Goal: Information Seeking & Learning: Learn about a topic

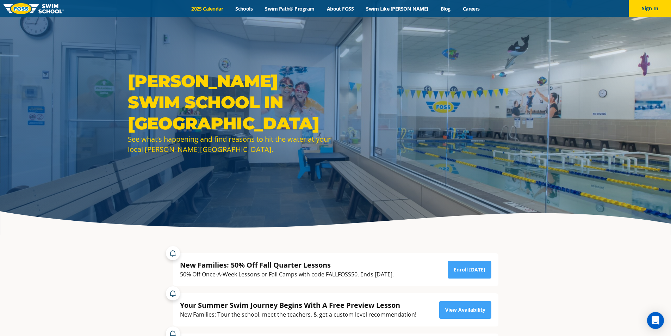
click at [222, 8] on link "2025 Calendar" at bounding box center [207, 8] width 44 height 7
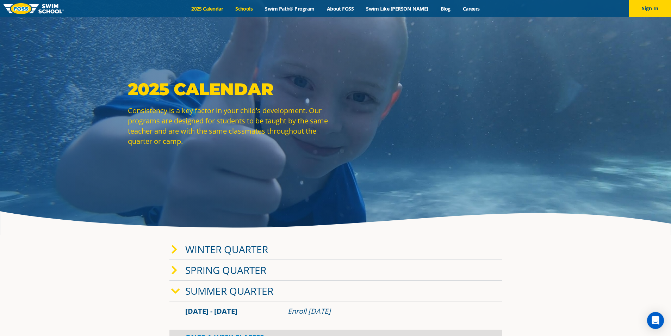
click at [259, 7] on link "Schools" at bounding box center [244, 8] width 30 height 7
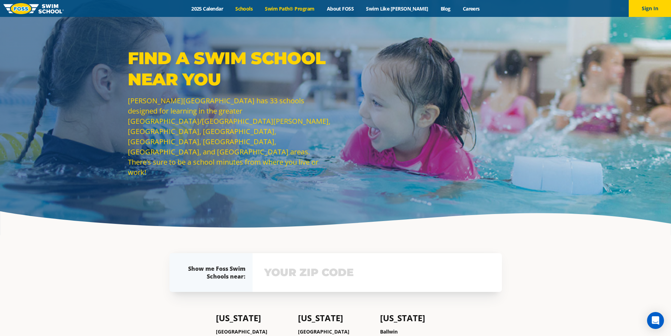
click at [287, 6] on link "Swim Path® Program" at bounding box center [290, 8] width 62 height 7
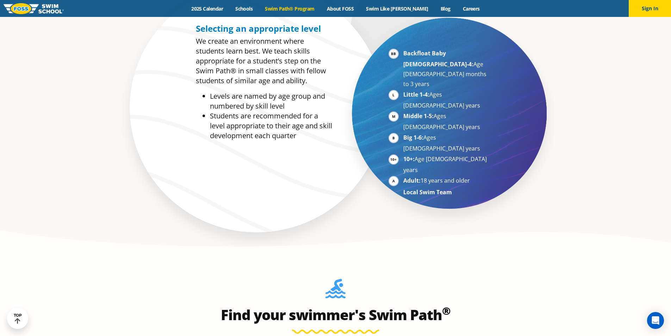
scroll to position [493, 0]
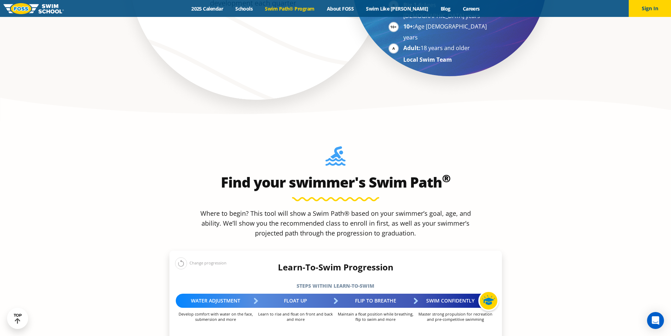
scroll to position [599, 0]
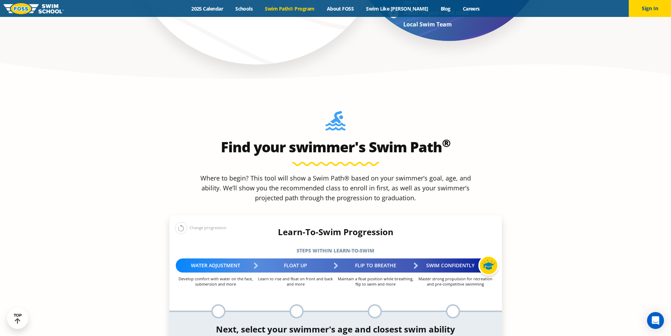
select select "1-year"
select select "1-year-comfortable-with-water-poured-over-their-head-but-not-eyes-and-ears"
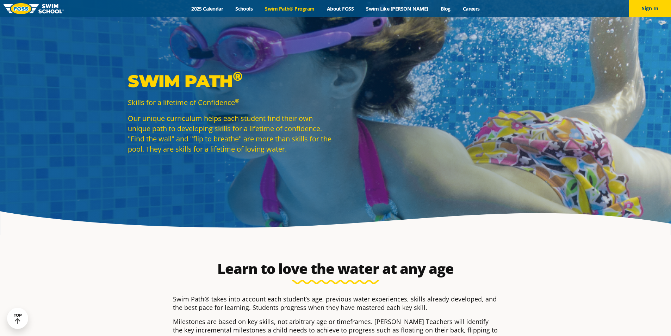
select select "1-year"
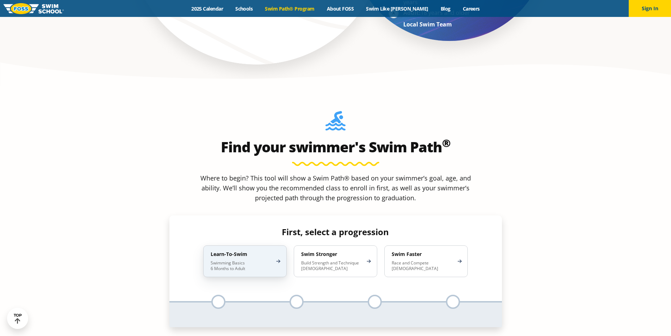
click at [222, 260] on p "Swimming Basics 6 Months to Adult" at bounding box center [242, 265] width 62 height 11
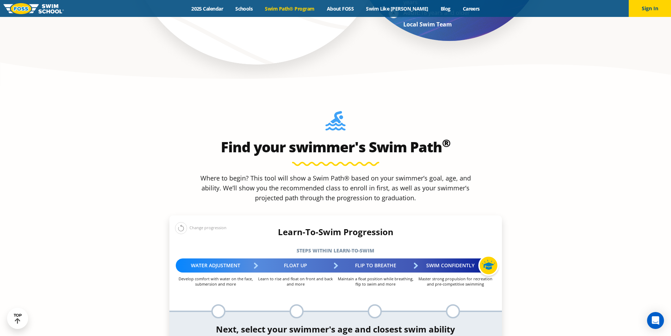
select select "false"
click at [197, 258] on div "Water Adjustment" at bounding box center [216, 265] width 80 height 14
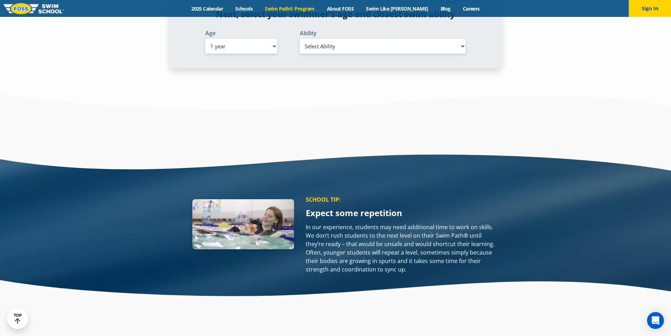
scroll to position [951, 0]
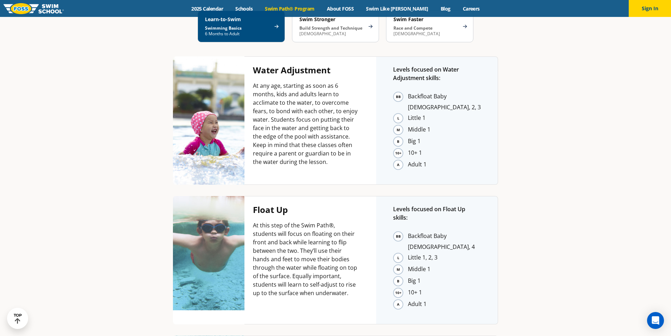
scroll to position [1586, 0]
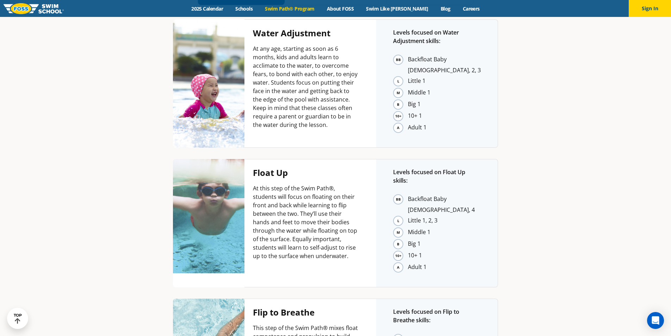
scroll to position [1268, 0]
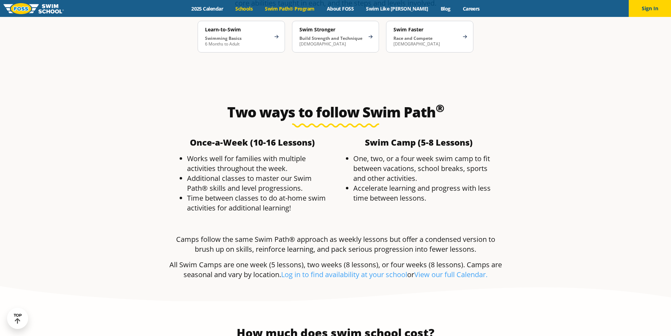
click at [253, 9] on link "Schools" at bounding box center [244, 8] width 30 height 7
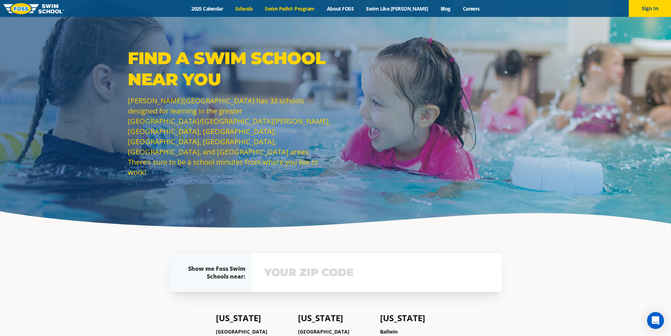
click at [298, 10] on link "Swim Path® Program" at bounding box center [290, 8] width 62 height 7
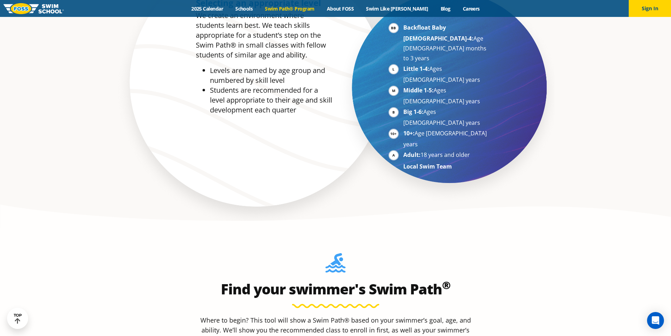
scroll to position [458, 0]
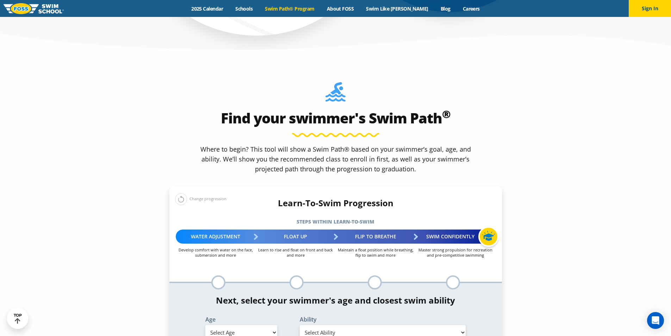
scroll to position [634, 0]
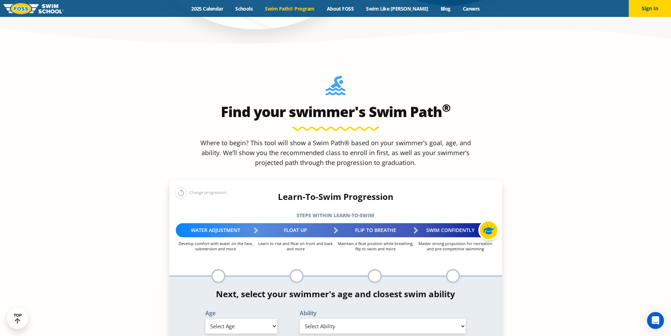
click at [243, 319] on select "Select Age 6 months - 1 year 1 year 2 years 3 years 4 years 5 years 6 years 7 y…" at bounding box center [241, 326] width 72 height 15
select select "1-year"
click at [205, 319] on select "Select Age 6 months - 1 year 1 year 2 years 3 years 4 years 5 years 6 years 7 y…" at bounding box center [241, 326] width 72 height 15
click at [318, 310] on div "Ability Select Ability First in-water experience Comfortable with water poured …" at bounding box center [383, 321] width 182 height 23
click at [320, 319] on select "Select Ability First in-water experience Comfortable with water poured over the…" at bounding box center [383, 326] width 166 height 15
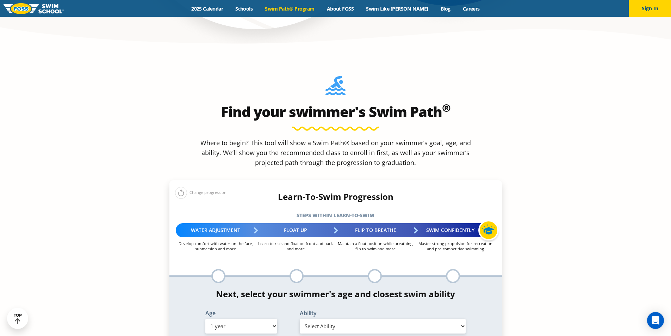
select select "1-year-comfortable-with-water-poured-over-their-head-but-not-eyes-and-ears"
click at [300, 319] on select "Select Ability First in-water experience Comfortable with water poured over the…" at bounding box center [383, 326] width 166 height 15
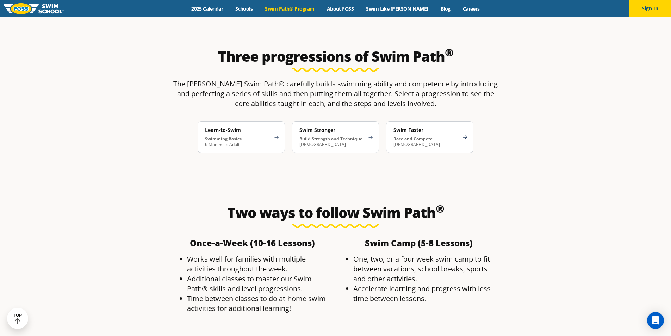
scroll to position [1374, 0]
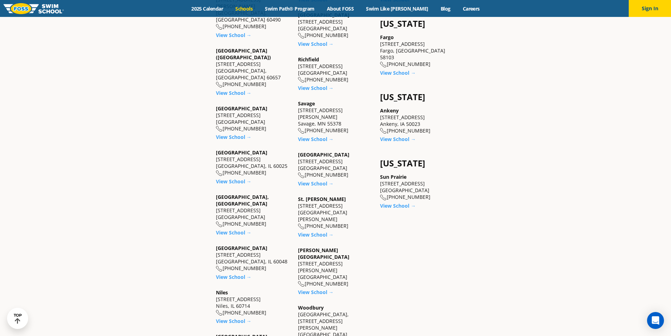
scroll to position [564, 0]
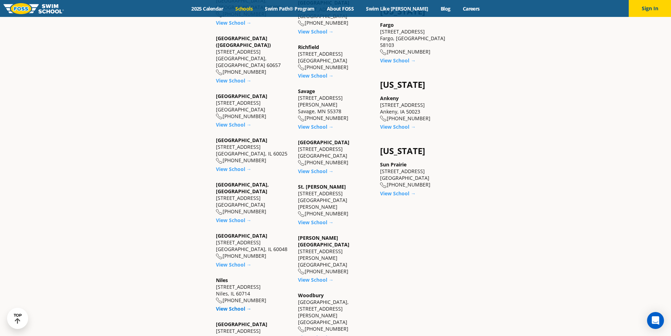
click at [232, 305] on link "View School →" at bounding box center [234, 308] width 36 height 7
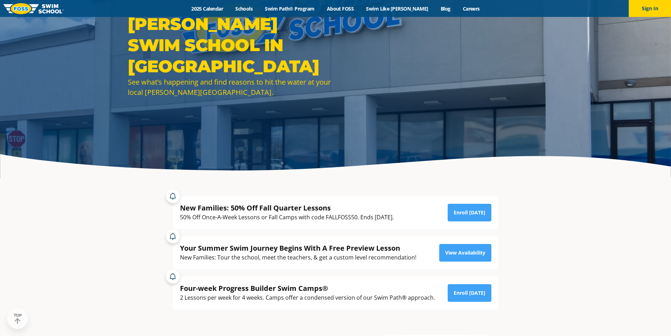
scroll to position [70, 0]
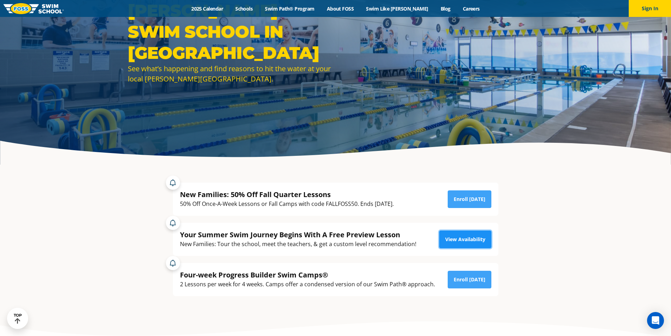
click at [456, 239] on link "View Availability" at bounding box center [465, 239] width 52 height 18
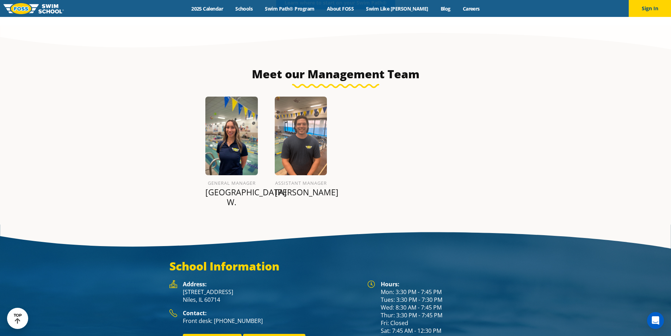
scroll to position [836, 0]
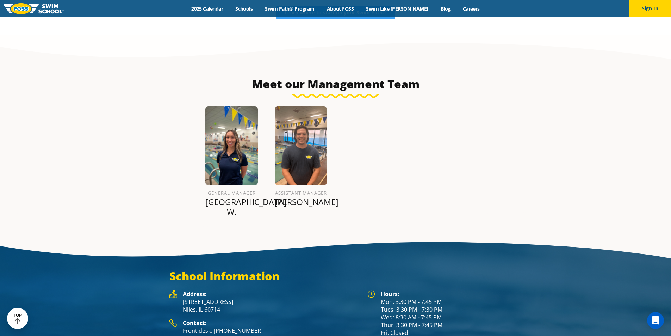
click at [235, 141] on img at bounding box center [231, 145] width 53 height 79
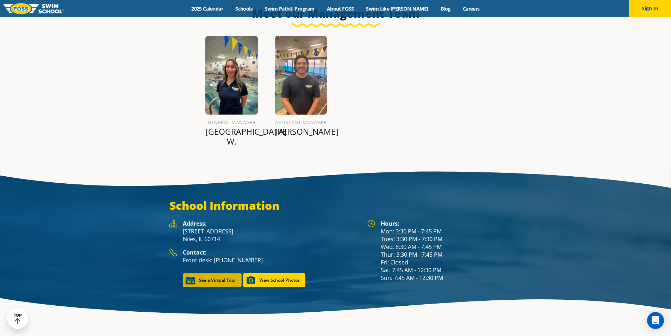
scroll to position [916, 0]
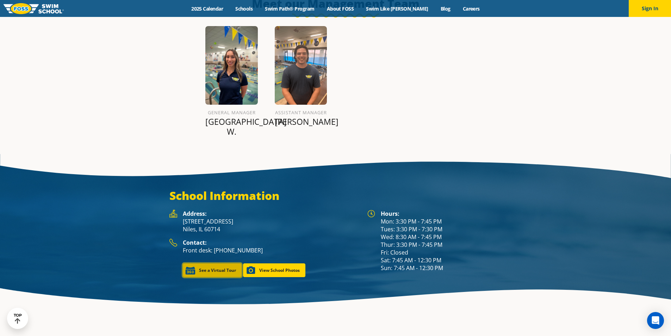
click at [222, 263] on link "See a Virtual Tour" at bounding box center [212, 270] width 59 height 14
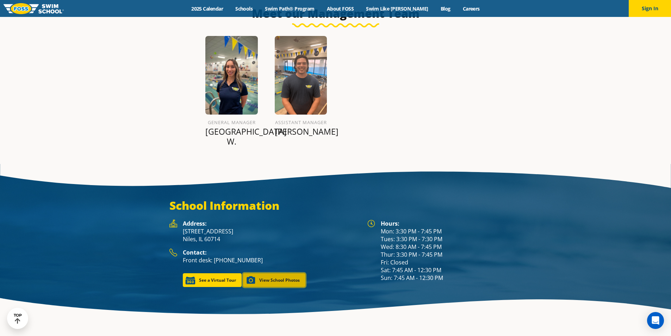
click at [275, 273] on link "View School Photos" at bounding box center [274, 280] width 62 height 14
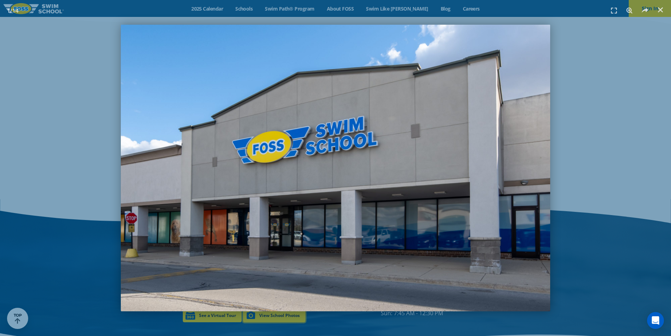
click at [377, 190] on img "1 / 14" at bounding box center [336, 168] width 430 height 286
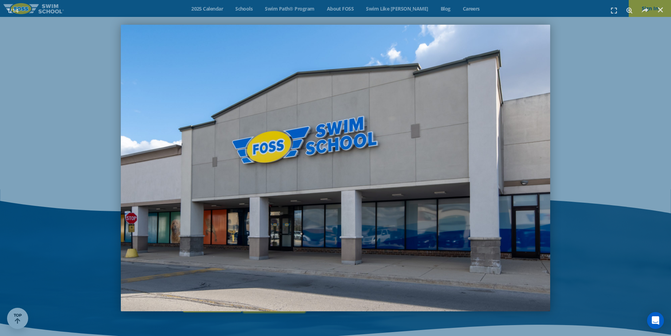
click at [533, 170] on img "1 / 14" at bounding box center [336, 168] width 430 height 286
click at [543, 204] on img "1 / 14" at bounding box center [336, 168] width 430 height 286
click at [146, 176] on img "1 / 14" at bounding box center [336, 168] width 430 height 286
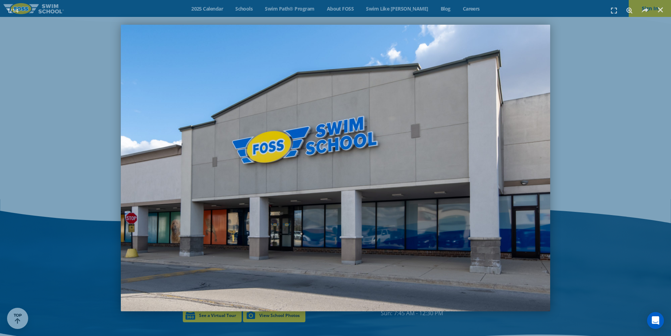
click at [12, 11] on span "1 / 14" at bounding box center [13, 11] width 12 height 8
click at [647, 9] on use at bounding box center [645, 10] width 6 height 5
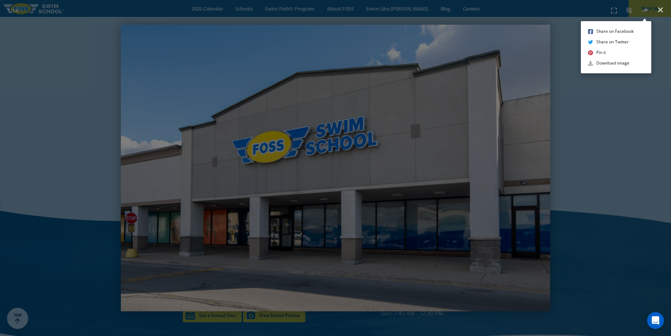
click at [636, 157] on div "Share on Facebook Share on Twitter Pin it Download image" at bounding box center [335, 168] width 671 height 336
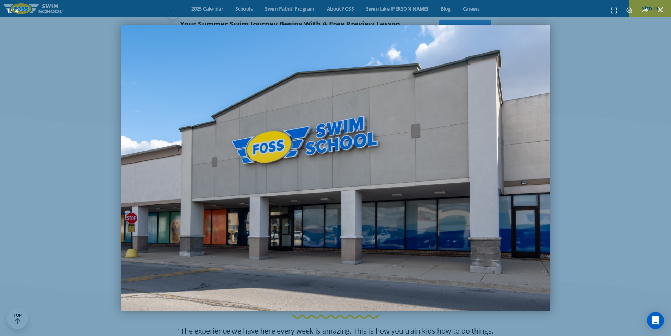
scroll to position [0, 0]
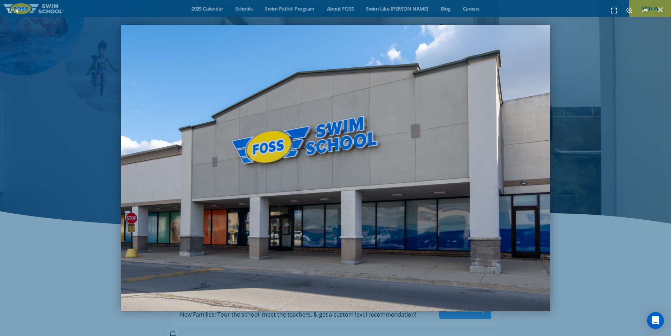
click at [306, 152] on img "1 / 14" at bounding box center [336, 168] width 430 height 286
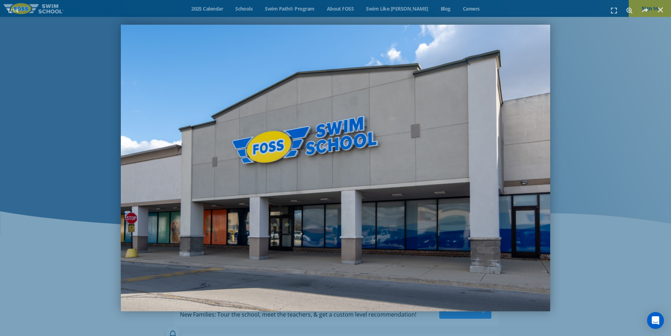
click at [583, 84] on div "1 / 14" at bounding box center [336, 168] width 622 height 286
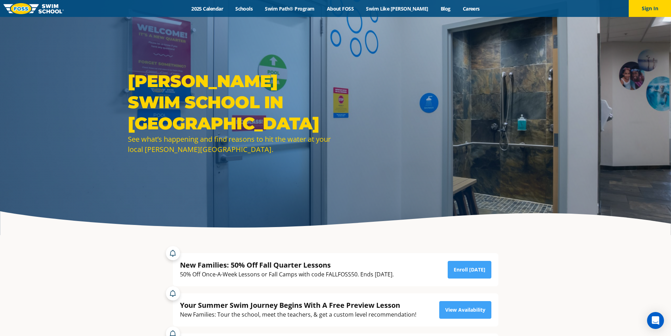
click at [560, 71] on div "FOSS Swim School in Niles See what’s happening and find reasons to hit the wate…" at bounding box center [335, 117] width 671 height 235
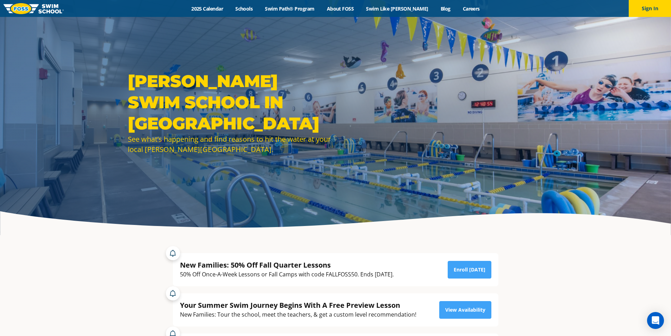
click at [592, 103] on div "FOSS Swim School in Niles See what’s happening and find reasons to hit the wate…" at bounding box center [335, 117] width 671 height 235
click at [549, 110] on div "FOSS Swim School in Niles See what’s happening and find reasons to hit the wate…" at bounding box center [335, 117] width 671 height 235
click at [364, 116] on div "FOSS Swim School in Niles See what’s happening and find reasons to hit the wate…" at bounding box center [335, 117] width 423 height 94
click at [240, 145] on div "FOSS Swim School in Niles See what’s happening and find reasons to hit the wate…" at bounding box center [229, 117] width 211 height 94
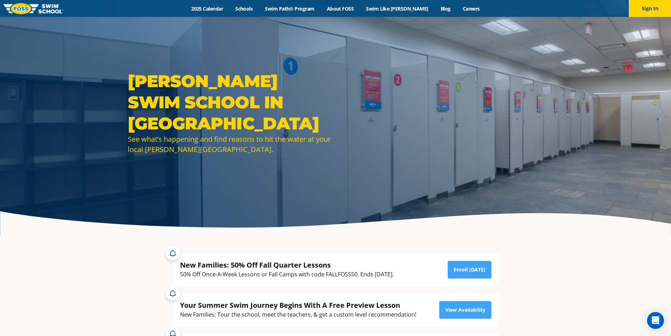
click at [439, 71] on div "FOSS Swim School in Niles See what’s happening and find reasons to hit the wate…" at bounding box center [335, 117] width 671 height 235
click at [418, 64] on div "FOSS Swim School in Niles See what’s happening and find reasons to hit the wate…" at bounding box center [335, 117] width 671 height 235
click at [373, 122] on div "FOSS Swim School in Niles See what’s happening and find reasons to hit the wate…" at bounding box center [335, 117] width 423 height 94
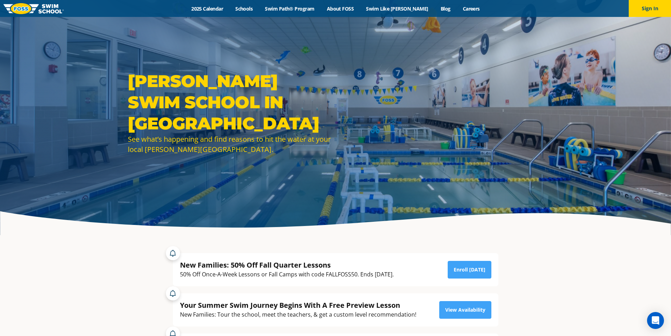
click at [402, 117] on div "FOSS Swim School in Niles See what’s happening and find reasons to hit the wate…" at bounding box center [335, 117] width 423 height 94
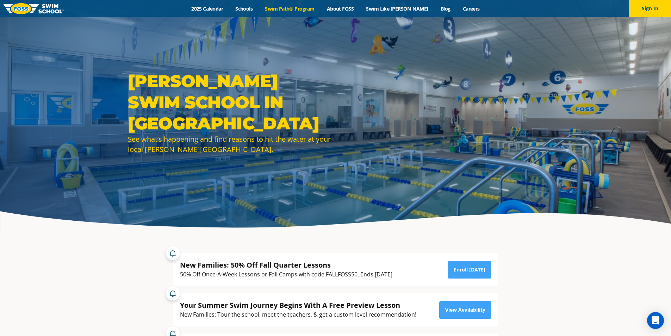
click at [285, 6] on link "Swim Path® Program" at bounding box center [290, 8] width 62 height 7
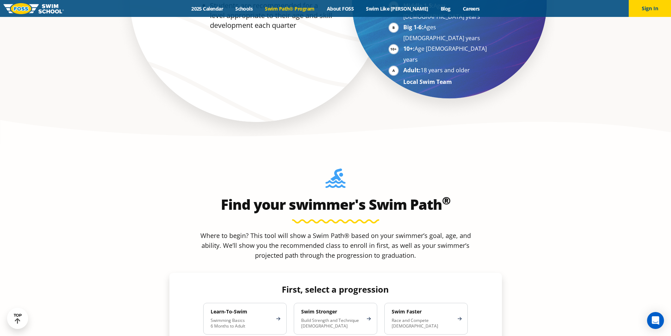
scroll to position [564, 0]
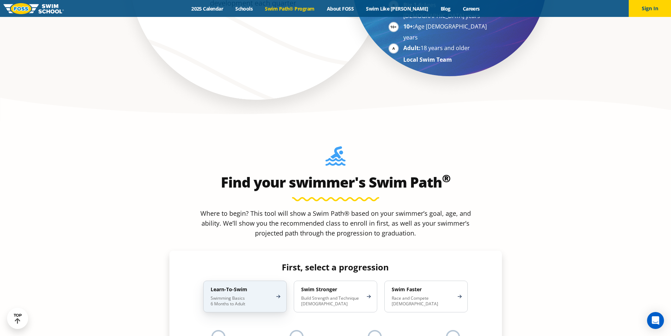
click at [261, 295] on p "Swimming Basics 6 Months to Adult" at bounding box center [242, 300] width 62 height 11
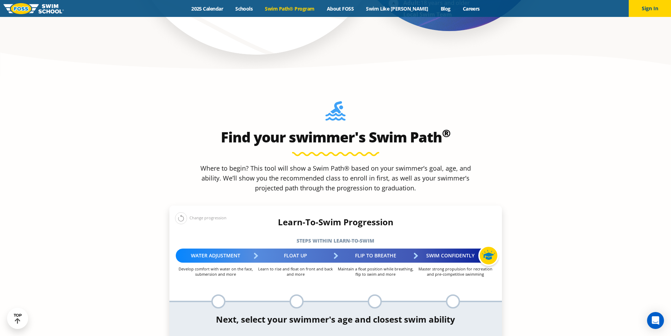
scroll to position [705, 0]
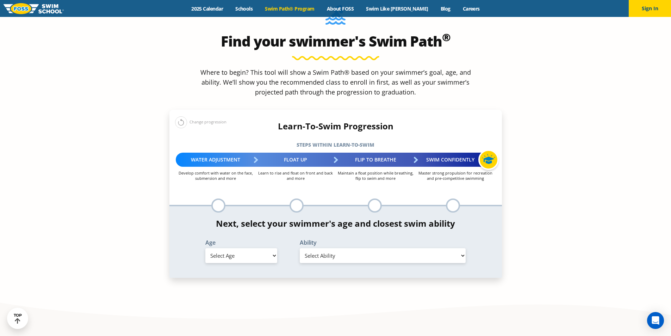
click at [252, 248] on select "Select Age 6 months - 1 year 1 year 2 years 3 years 4 years 5 years 6 years 7 y…" at bounding box center [241, 255] width 72 height 15
select select "1-year"
click at [205, 248] on select "Select Age 6 months - 1 year 1 year 2 years 3 years 4 years 5 years 6 years 7 y…" at bounding box center [241, 255] width 72 height 15
click at [328, 248] on select "Select Ability First in-water experience Comfortable with water poured over the…" at bounding box center [383, 255] width 166 height 15
select select "1-year-comfortable-with-water-poured-over-their-head-but-not-eyes-and-ears"
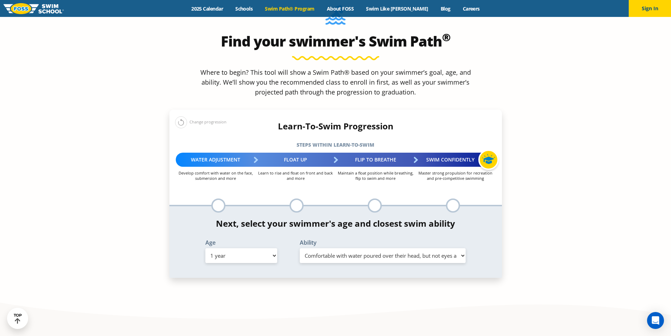
click at [300, 248] on select "Select Ability First in-water experience Comfortable with water poured over the…" at bounding box center [383, 255] width 166 height 15
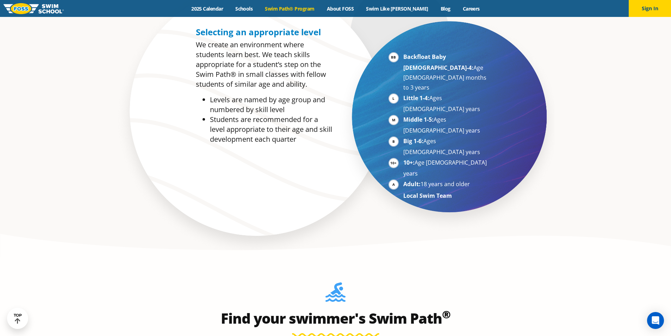
scroll to position [423, 0]
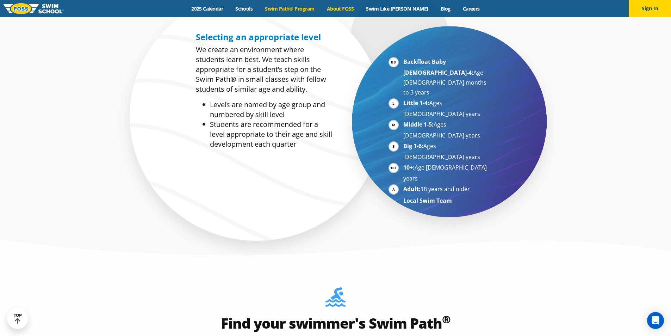
click at [354, 10] on link "About FOSS" at bounding box center [340, 8] width 39 height 7
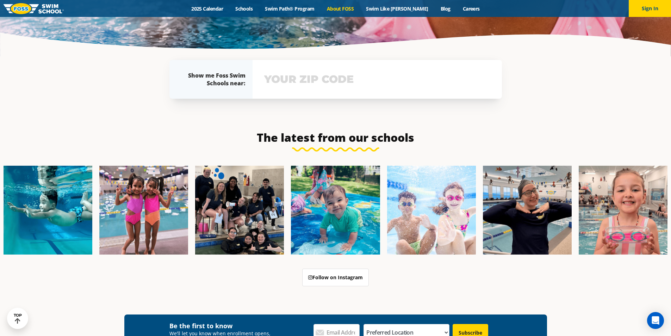
scroll to position [1656, 0]
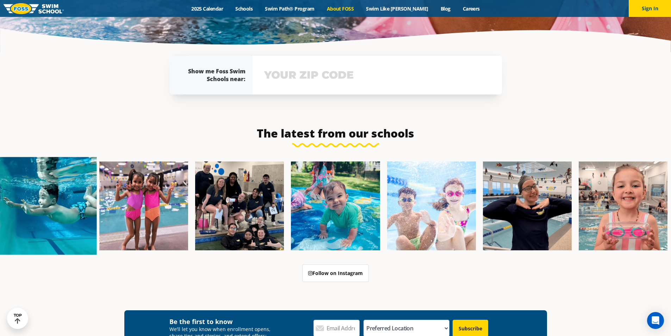
click at [64, 182] on img at bounding box center [48, 206] width 98 height 98
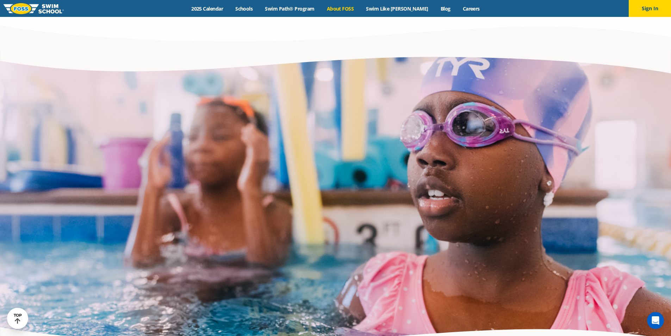
scroll to position [1314, 0]
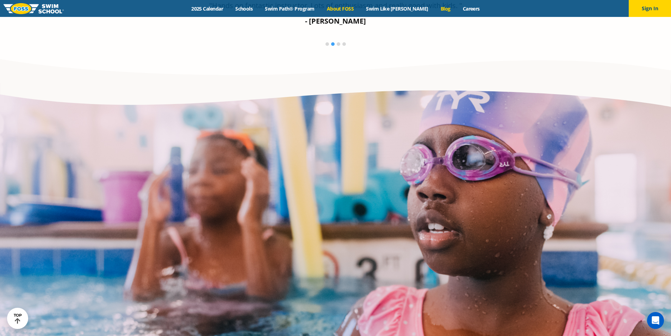
click at [434, 8] on link "Blog" at bounding box center [445, 8] width 22 height 7
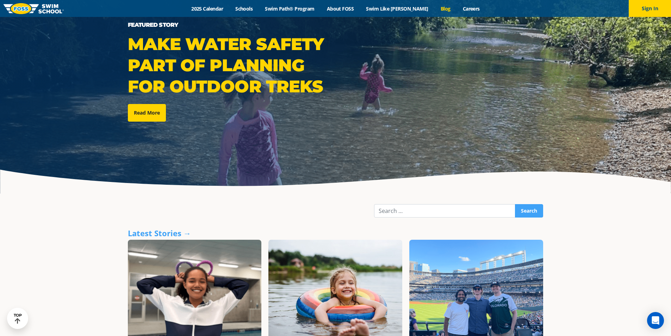
scroll to position [35, 0]
